Goal: Find specific page/section: Find specific page/section

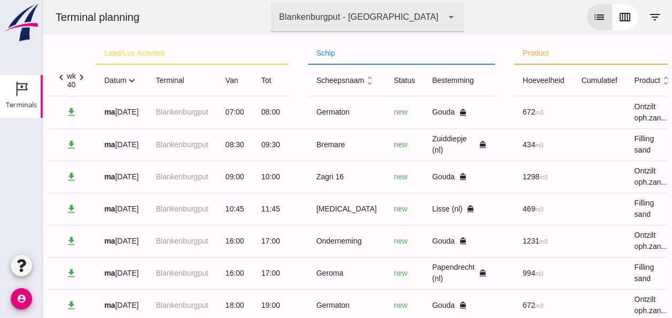
click at [131, 81] on icon "expand_more" at bounding box center [131, 80] width 11 height 11
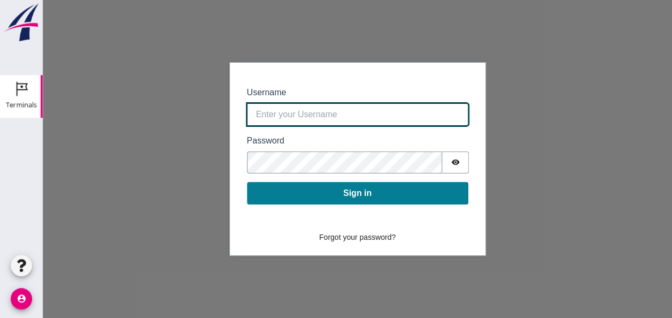
type input "[EMAIL_ADDRESS][DOMAIN_NAME]"
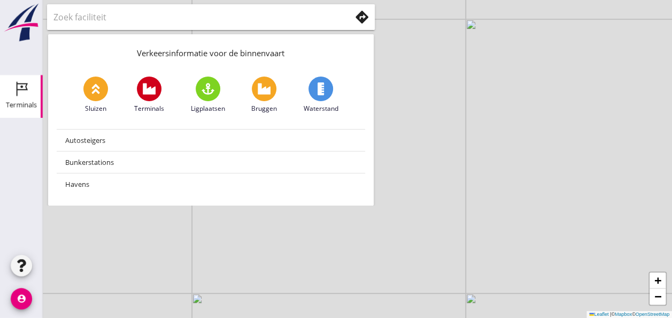
click at [23, 93] on icon "Terminals" at bounding box center [21, 88] width 17 height 17
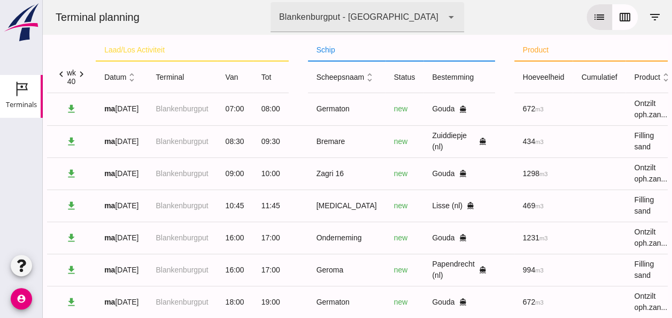
scroll to position [194, 0]
